Goal: Information Seeking & Learning: Learn about a topic

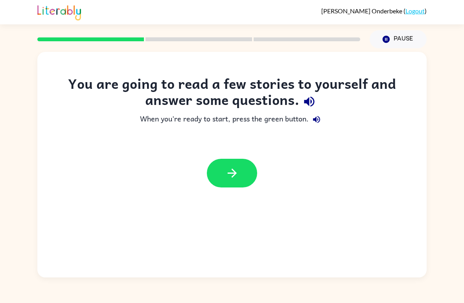
click at [224, 176] on button "button" at bounding box center [232, 173] width 50 height 29
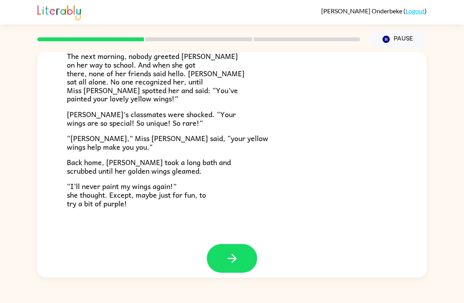
scroll to position [211, 0]
click at [219, 257] on button "button" at bounding box center [232, 258] width 50 height 29
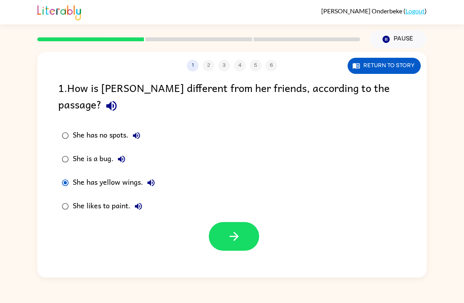
click at [238, 232] on icon "button" at bounding box center [233, 236] width 9 height 9
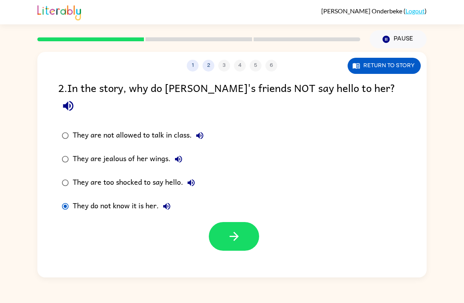
click at [236, 234] on button "button" at bounding box center [234, 236] width 50 height 29
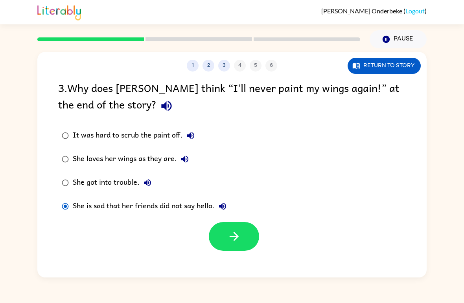
click at [225, 241] on button "button" at bounding box center [234, 236] width 50 height 29
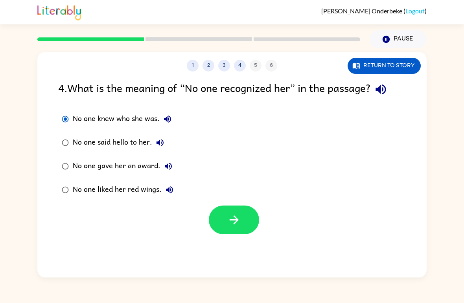
click at [225, 221] on button "button" at bounding box center [234, 220] width 50 height 29
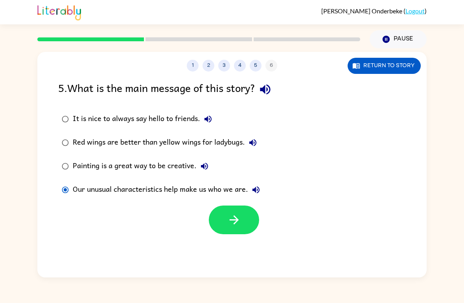
click at [241, 219] on icon "button" at bounding box center [234, 220] width 14 height 14
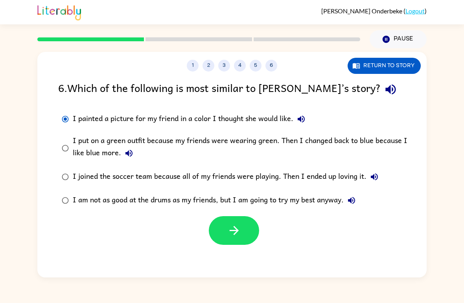
click at [230, 240] on button "button" at bounding box center [234, 230] width 50 height 29
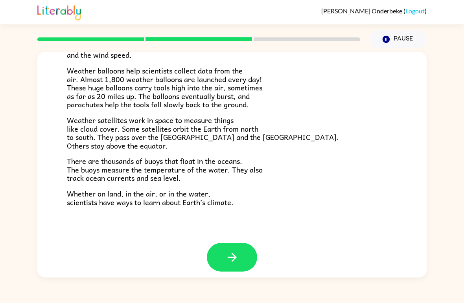
scroll to position [211, 0]
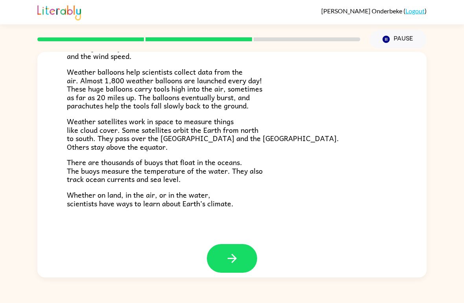
click at [221, 244] on button "button" at bounding box center [232, 258] width 50 height 29
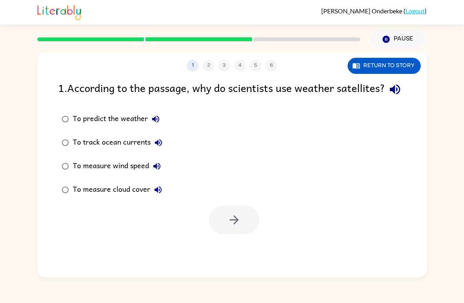
scroll to position [0, 0]
click at [221, 234] on button "button" at bounding box center [234, 220] width 50 height 29
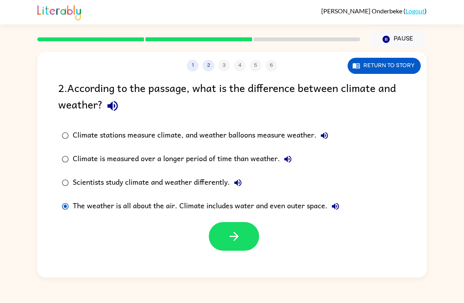
click at [237, 239] on icon "button" at bounding box center [234, 237] width 14 height 14
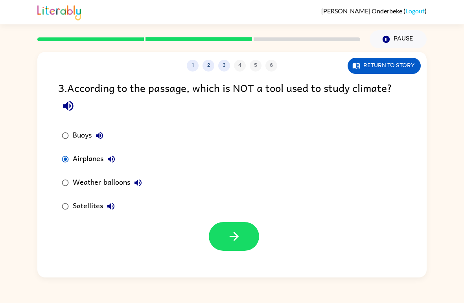
click at [246, 231] on button "button" at bounding box center [234, 236] width 50 height 29
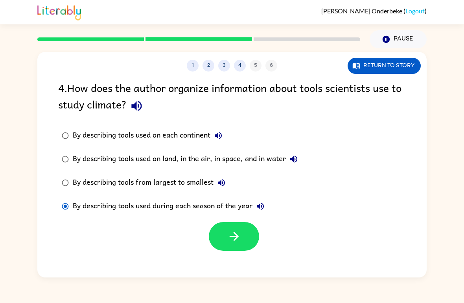
click at [233, 236] on icon "button" at bounding box center [234, 237] width 14 height 14
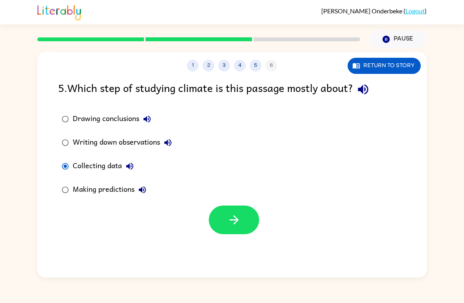
click at [237, 215] on icon "button" at bounding box center [234, 220] width 14 height 14
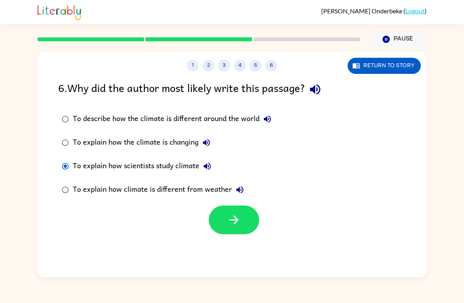
click at [59, 136] on label "To explain how the climate is changing" at bounding box center [166, 143] width 225 height 24
click at [223, 225] on button "button" at bounding box center [234, 220] width 50 height 29
